Goal: Book appointment/travel/reservation

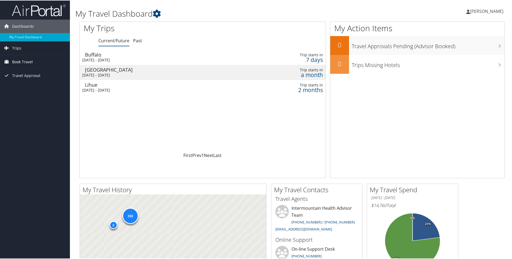
click at [20, 60] on span "Book Travel" at bounding box center [22, 61] width 21 height 13
click at [28, 86] on link "Book/Manage Online Trips" at bounding box center [35, 88] width 70 height 8
